Goal: Task Accomplishment & Management: Use online tool/utility

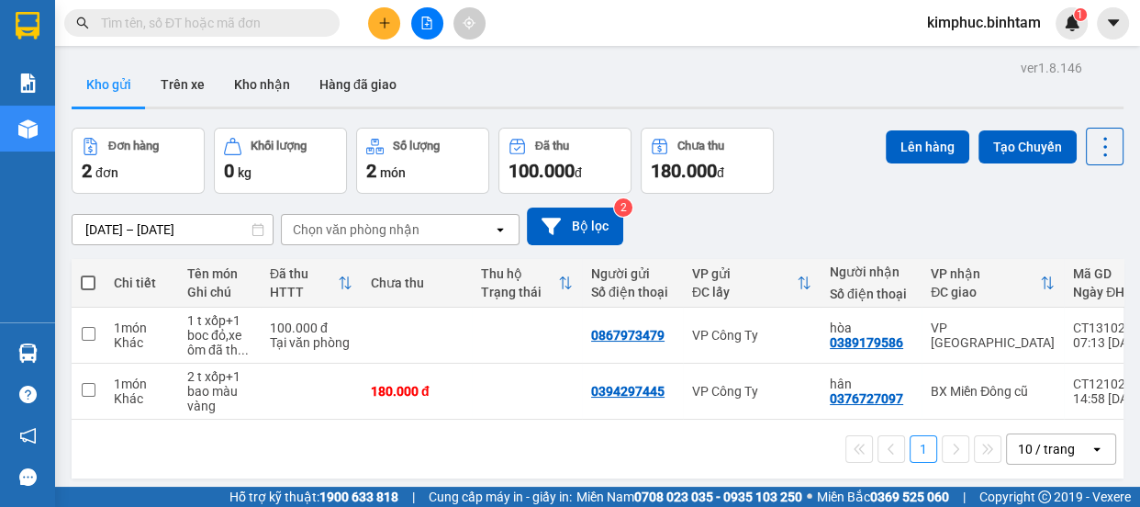
click at [408, 18] on div at bounding box center [427, 23] width 138 height 32
click at [437, 19] on button at bounding box center [427, 23] width 32 height 32
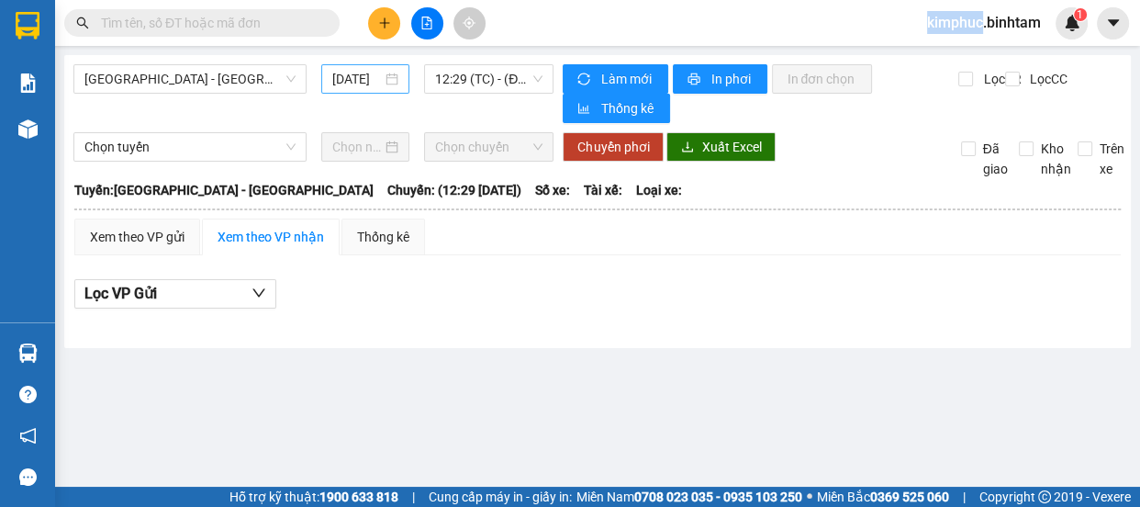
click at [361, 87] on input "[DATE]" at bounding box center [357, 79] width 50 height 20
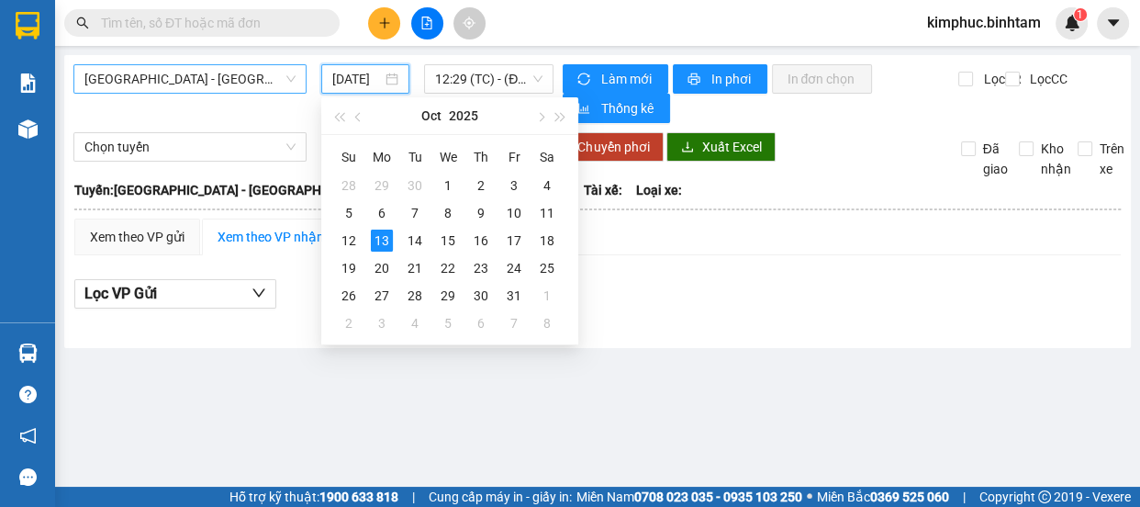
click at [192, 82] on span "[GEOGRAPHIC_DATA] - [GEOGRAPHIC_DATA]" at bounding box center [189, 79] width 211 height 28
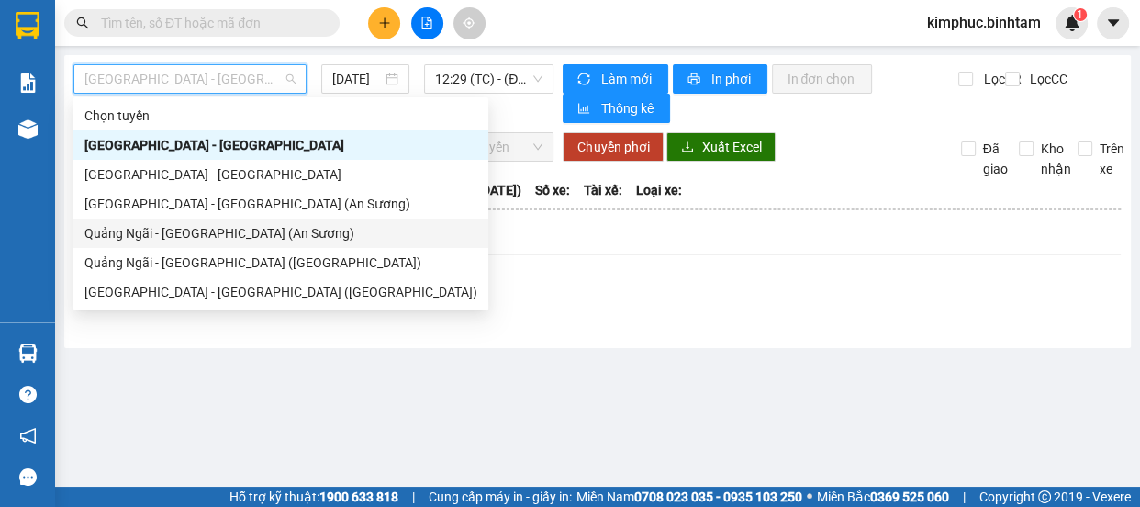
click at [214, 235] on div "Quảng Ngãi - [GEOGRAPHIC_DATA] (An Sương)" at bounding box center [280, 233] width 393 height 20
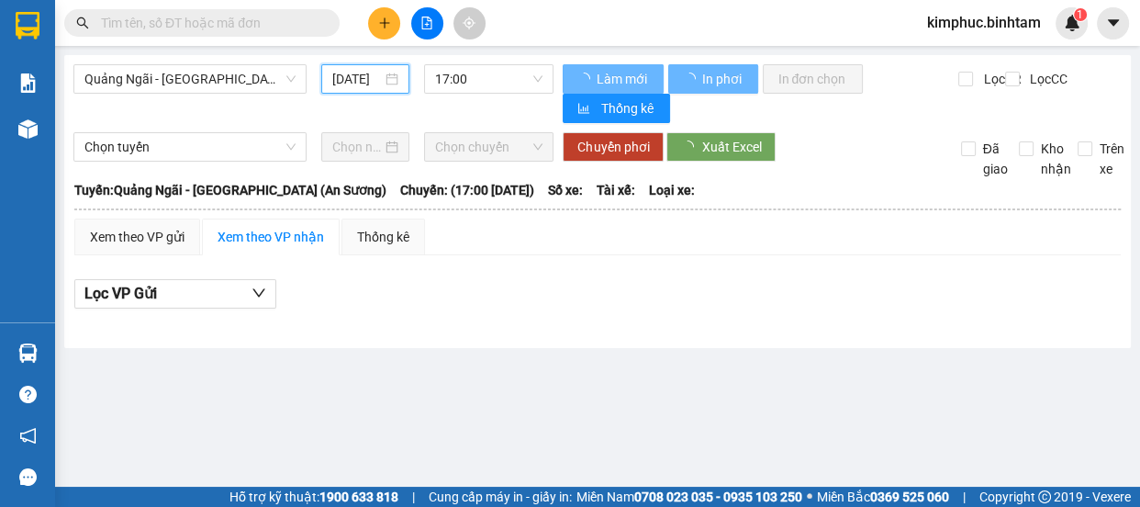
click at [378, 79] on input "[DATE]" at bounding box center [357, 79] width 50 height 20
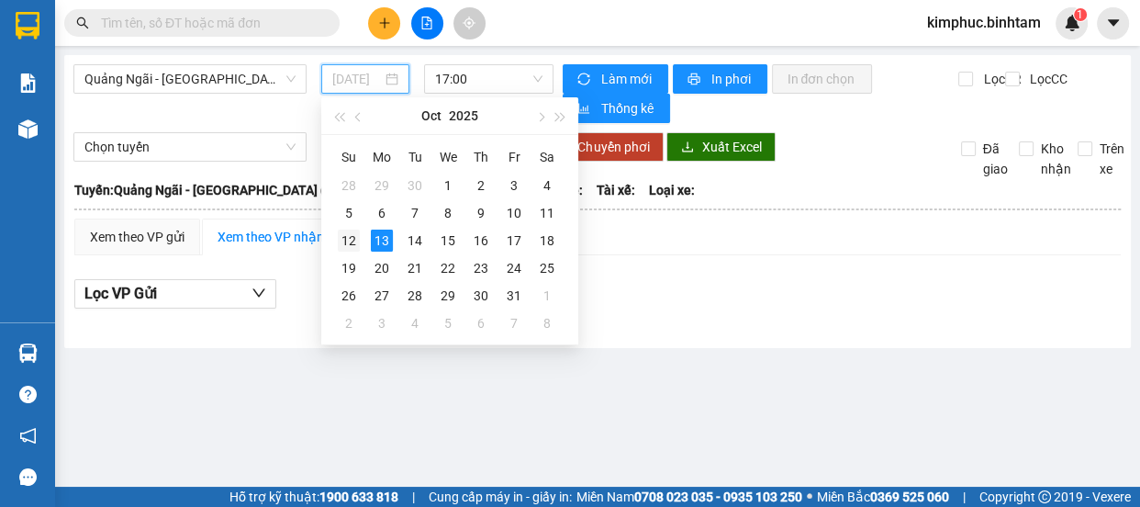
click at [352, 245] on div "12" at bounding box center [349, 240] width 22 height 22
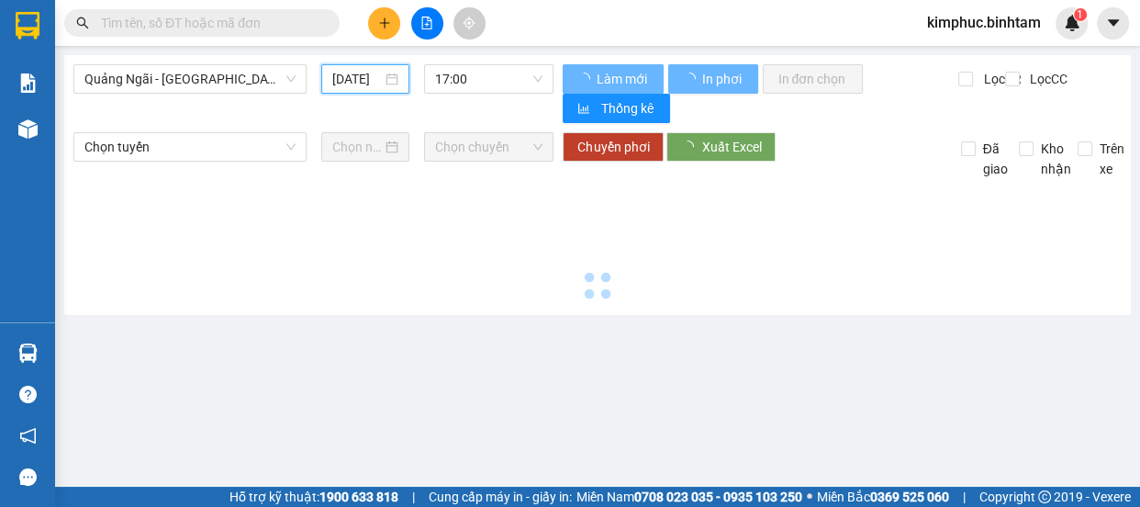
type input "[DATE]"
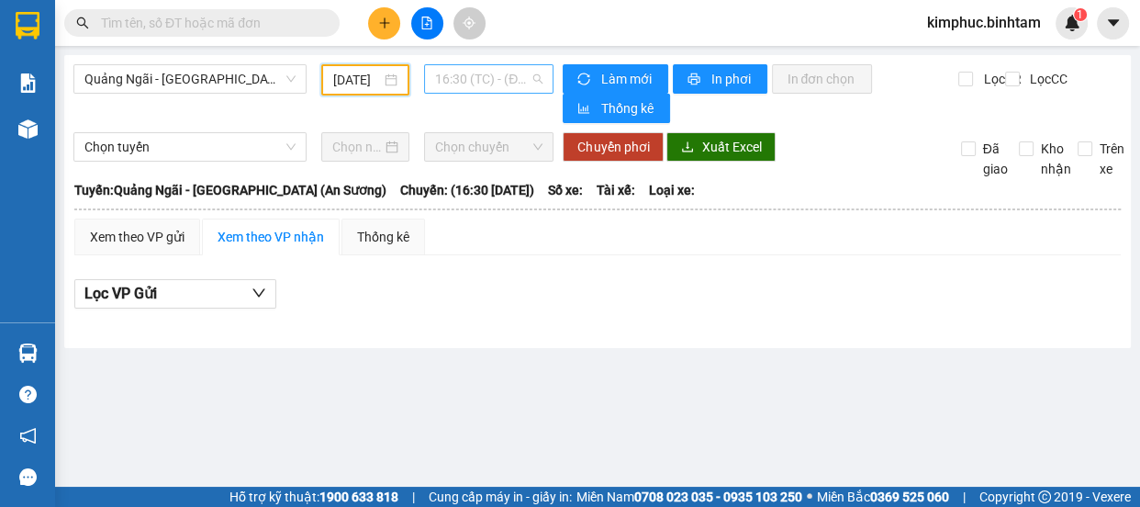
click at [503, 75] on span "16:30 (TC) - (Đã hủy)" at bounding box center [488, 79] width 107 height 28
click at [497, 78] on span "16:30 (TC) - (Đã hủy)" at bounding box center [488, 79] width 107 height 28
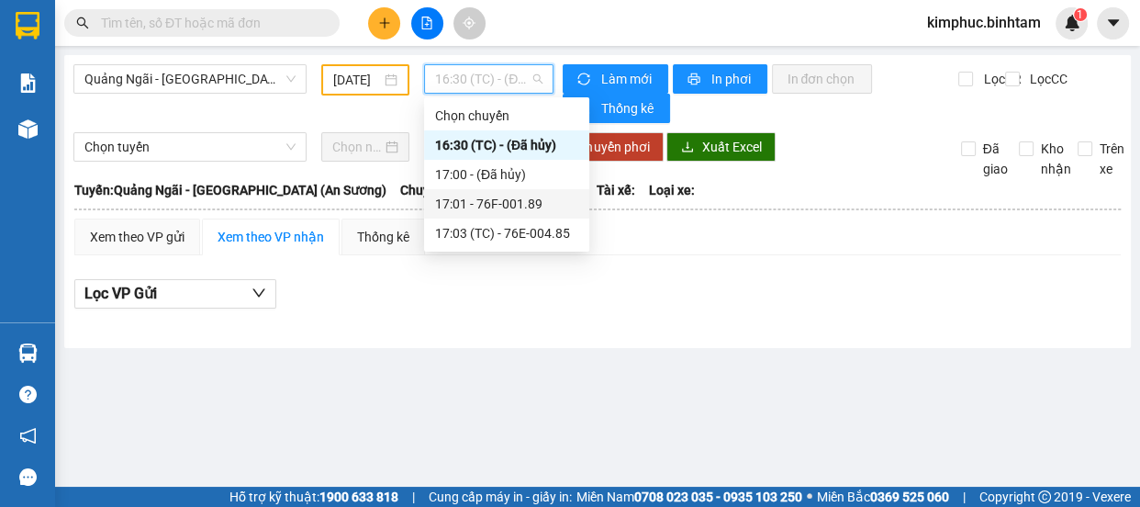
click at [528, 206] on div "17:01 - 76F-001.89" at bounding box center [506, 204] width 143 height 20
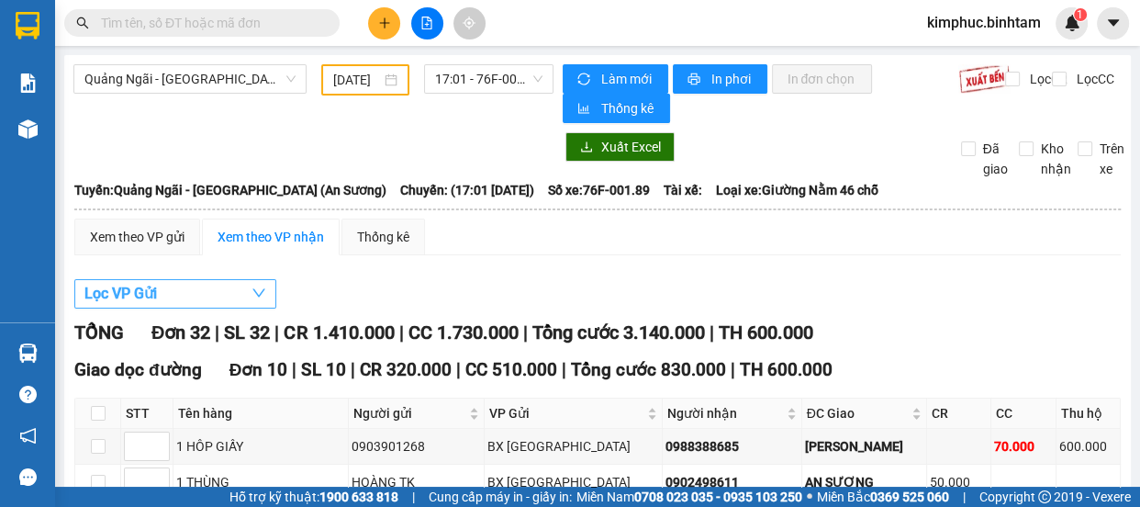
click at [119, 289] on span "Lọc VP Gửi" at bounding box center [120, 293] width 73 height 23
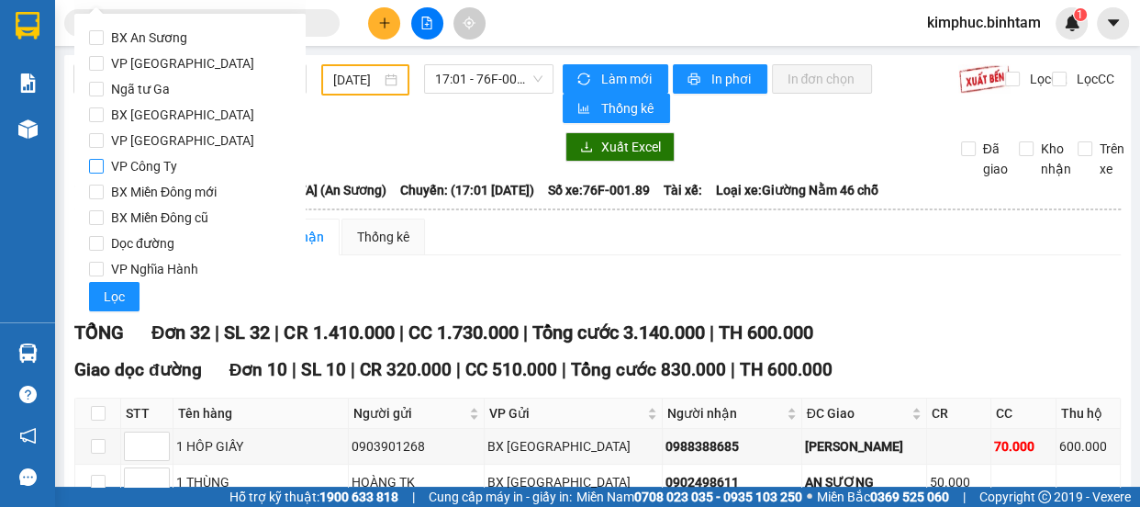
click at [100, 171] on input "VP Công Ty" at bounding box center [96, 166] width 15 height 15
checkbox input "true"
click at [108, 292] on span "Lọc" at bounding box center [114, 296] width 21 height 20
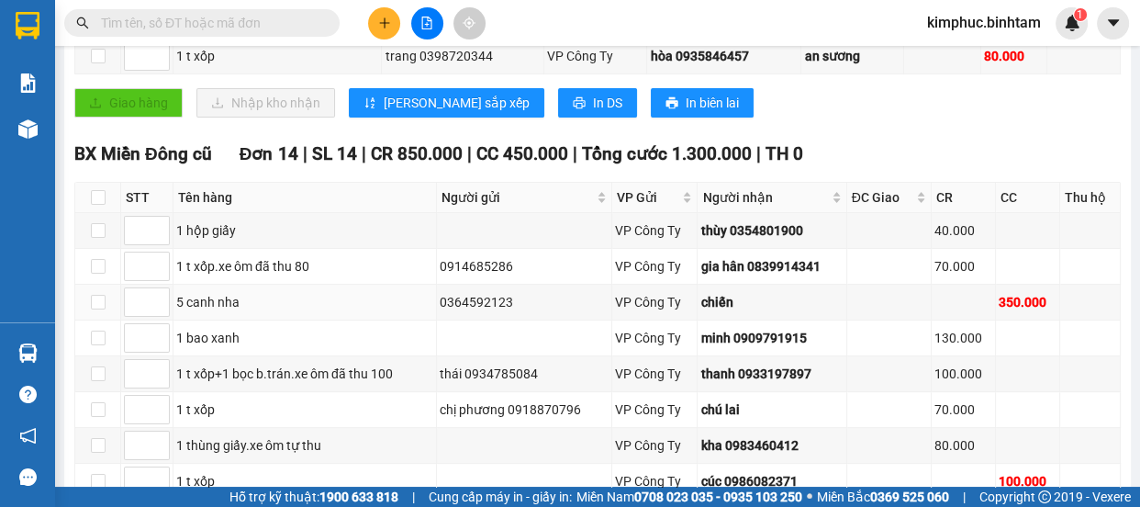
scroll to position [333, 0]
